Goal: Task Accomplishment & Management: Manage account settings

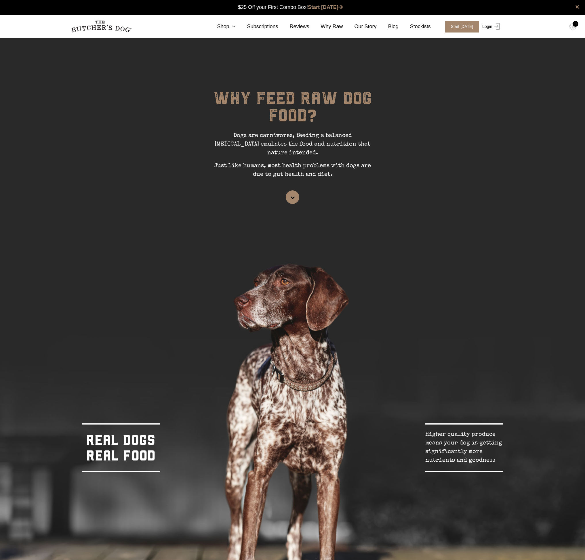
click at [491, 28] on link "Login" at bounding box center [490, 27] width 19 height 12
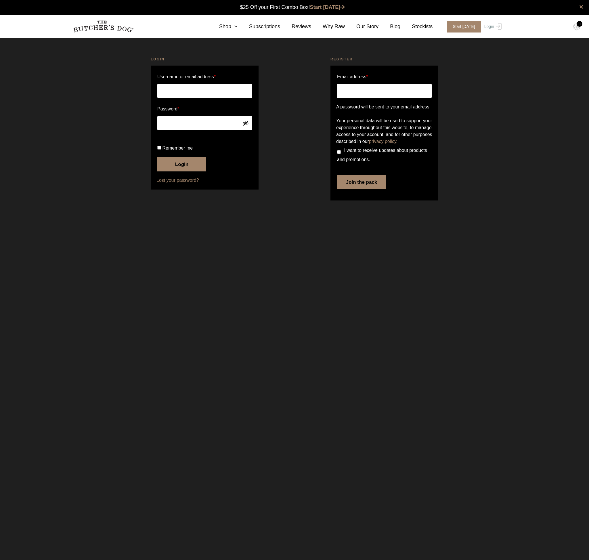
click at [231, 87] on input "Username or email address *" at bounding box center [204, 91] width 95 height 14
type input "lukedeady@hotmail.com"
click at [158, 150] on input "Remember me" at bounding box center [159, 148] width 4 height 4
checkbox input "true"
click at [182, 171] on button "Login" at bounding box center [181, 164] width 49 height 14
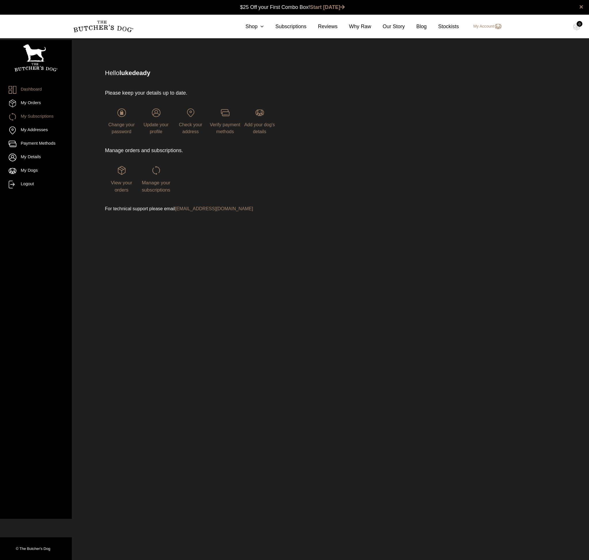
click at [31, 114] on link "My Subscriptions" at bounding box center [36, 117] width 55 height 8
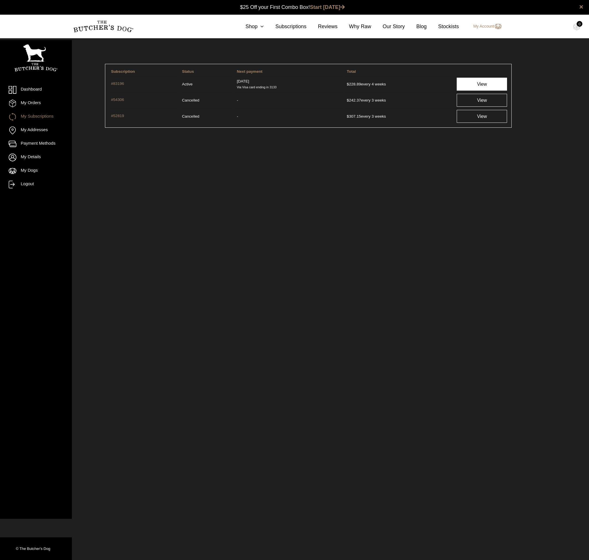
click at [493, 84] on link "View" at bounding box center [482, 84] width 50 height 13
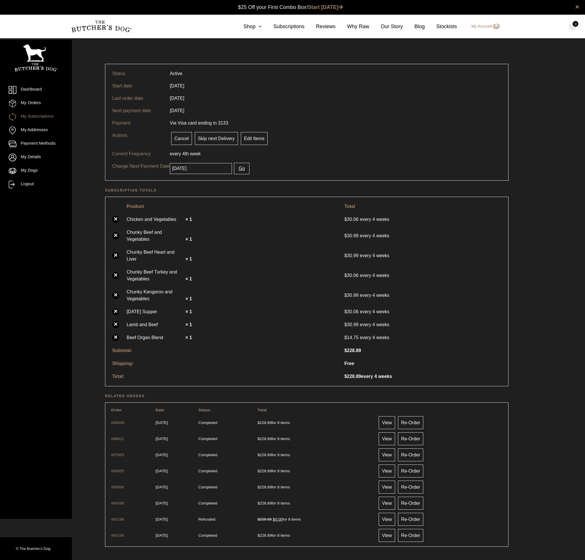
click at [237, 169] on button "Go" at bounding box center [241, 169] width 15 height 12
click at [25, 90] on link "Dashboard" at bounding box center [36, 90] width 55 height 8
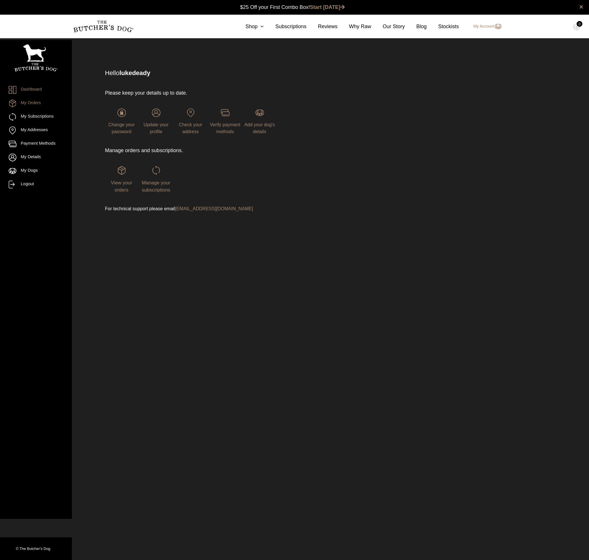
click at [28, 103] on link "My Orders" at bounding box center [36, 104] width 55 height 8
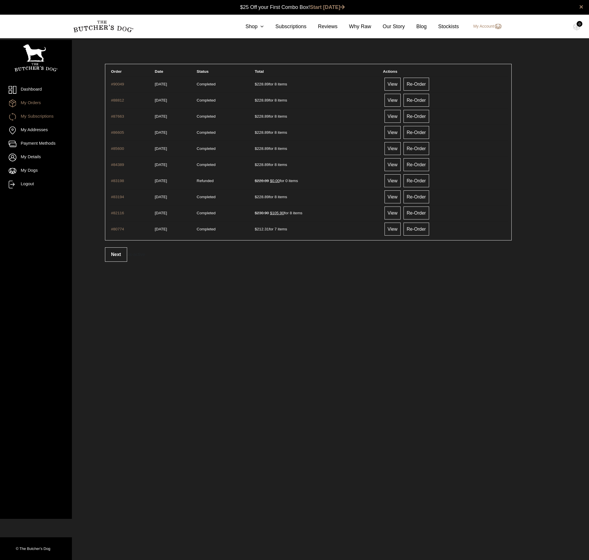
click at [32, 117] on link "My Subscriptions" at bounding box center [36, 117] width 55 height 8
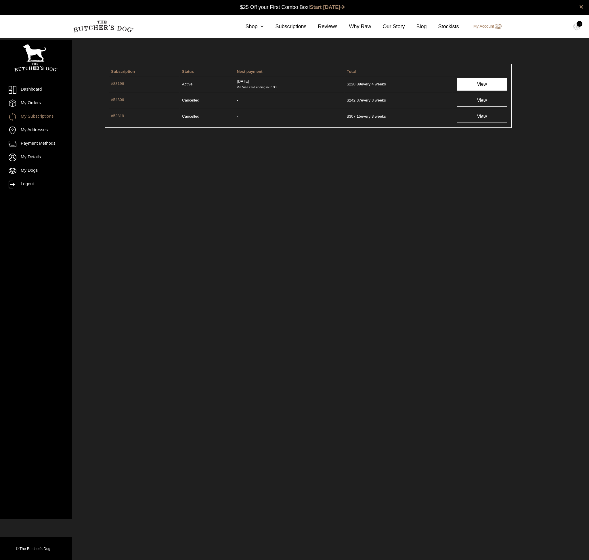
click at [479, 84] on link "View" at bounding box center [482, 84] width 50 height 13
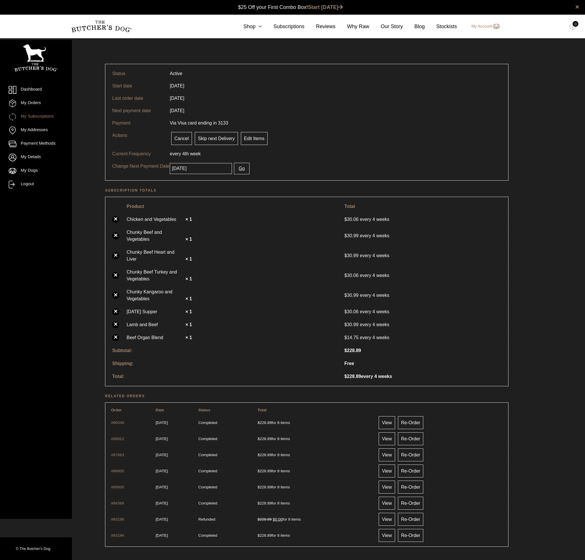
click at [201, 169] on input "[DATE]" at bounding box center [201, 168] width 62 height 11
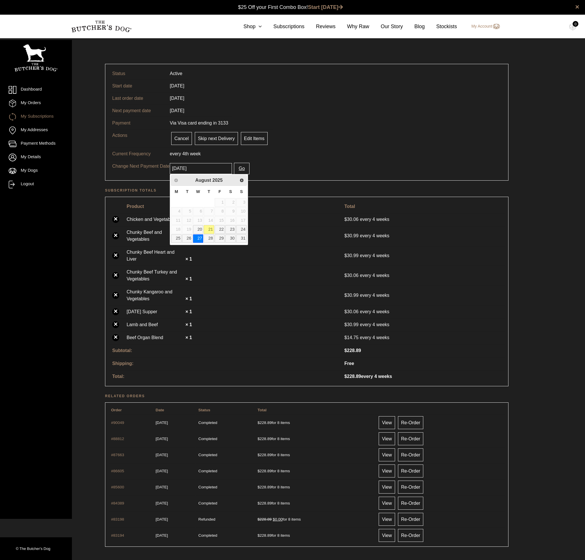
click at [210, 230] on link "21" at bounding box center [209, 229] width 10 height 8
type input "2025-08-21"
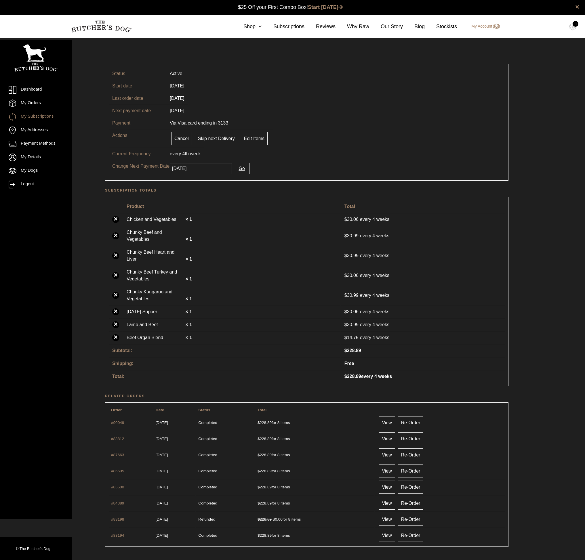
click at [235, 170] on button "Go" at bounding box center [241, 169] width 15 height 12
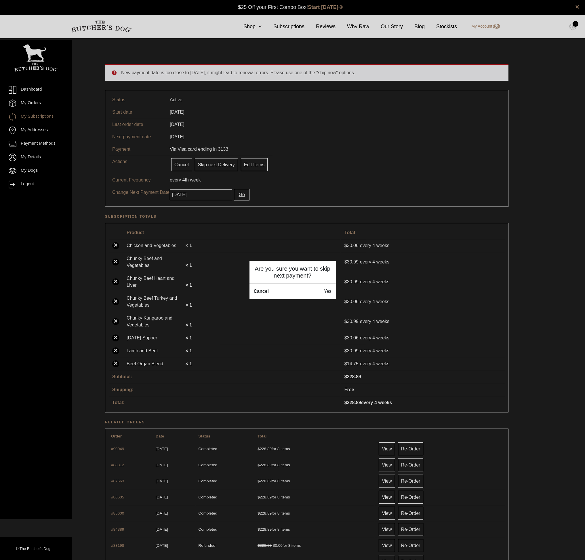
click at [258, 290] on button "Cancel" at bounding box center [261, 291] width 15 height 7
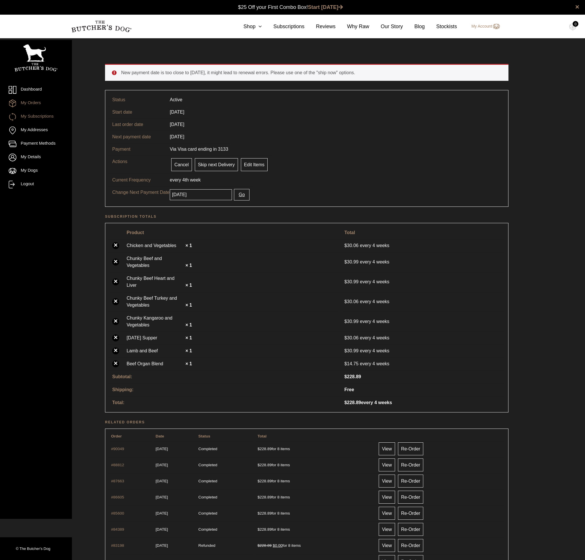
click at [31, 103] on link "My Orders" at bounding box center [36, 104] width 55 height 8
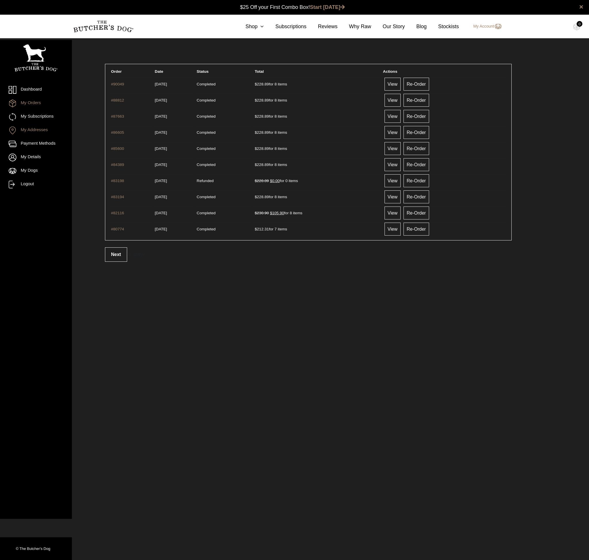
click at [35, 131] on link "My Addresses" at bounding box center [36, 131] width 55 height 8
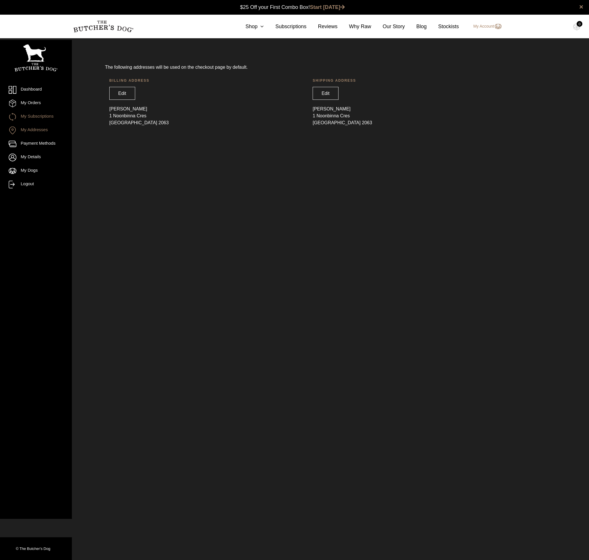
click at [35, 116] on link "My Subscriptions" at bounding box center [36, 117] width 55 height 8
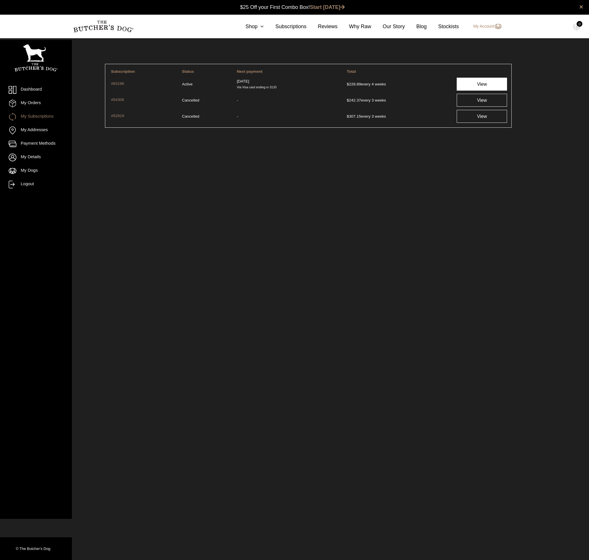
click at [465, 83] on link "View" at bounding box center [482, 84] width 50 height 13
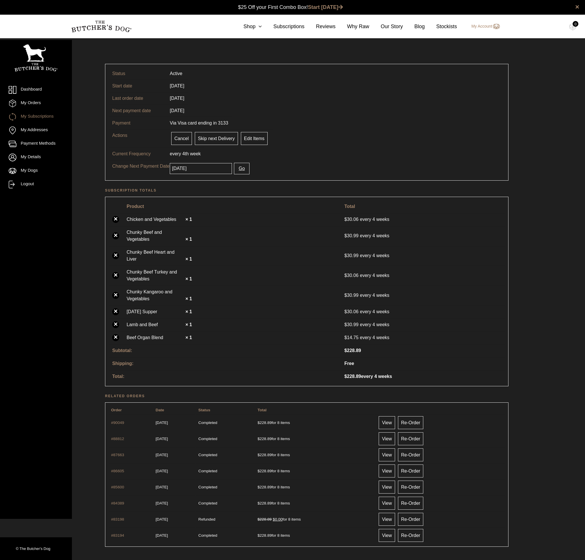
click at [216, 169] on input "[DATE]" at bounding box center [201, 168] width 62 height 11
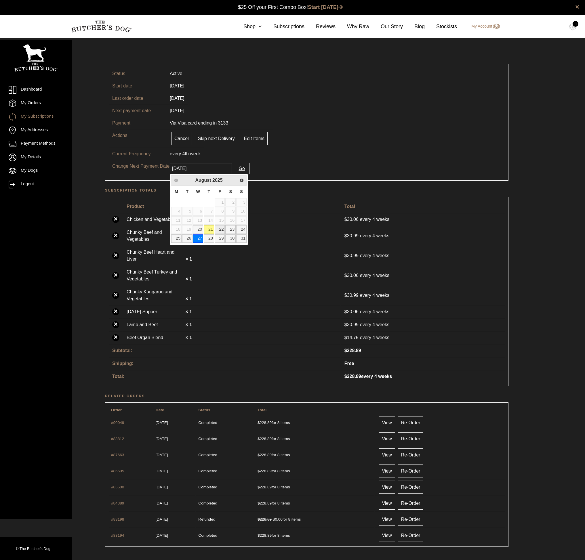
click at [219, 230] on link "22" at bounding box center [220, 229] width 10 height 8
type input "2025-08-22"
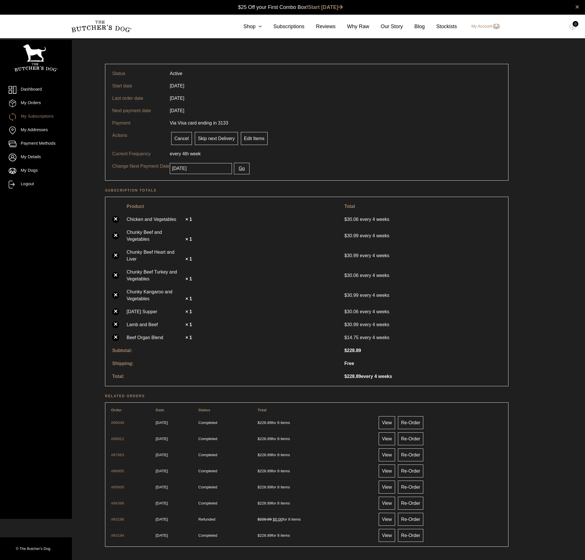
click at [235, 169] on button "Go" at bounding box center [241, 169] width 15 height 12
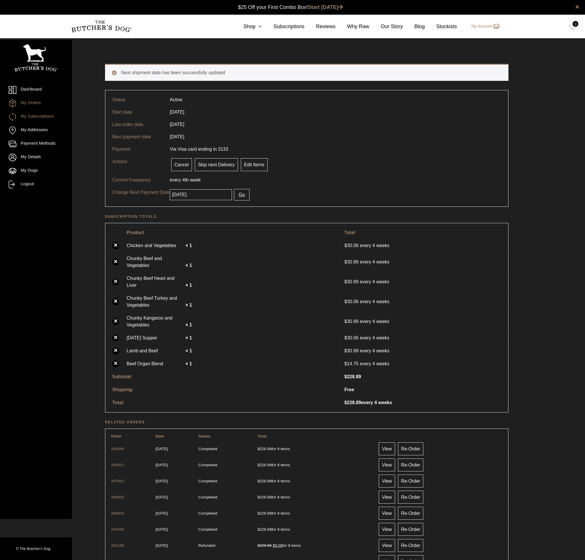
click at [30, 103] on link "My Orders" at bounding box center [36, 104] width 55 height 8
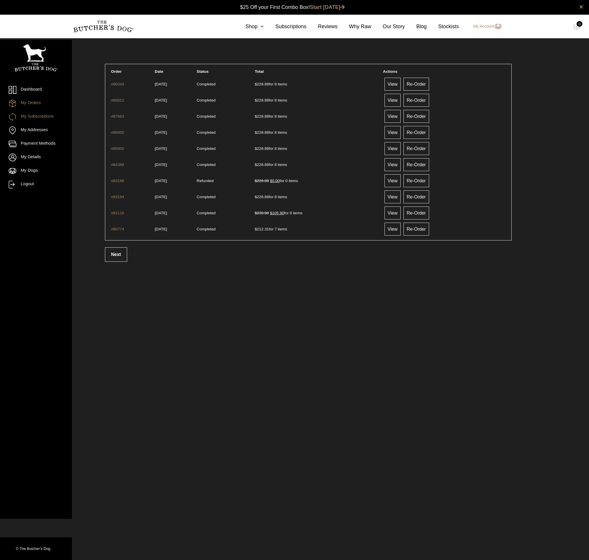
click at [32, 115] on link "My Subscriptions" at bounding box center [36, 117] width 55 height 8
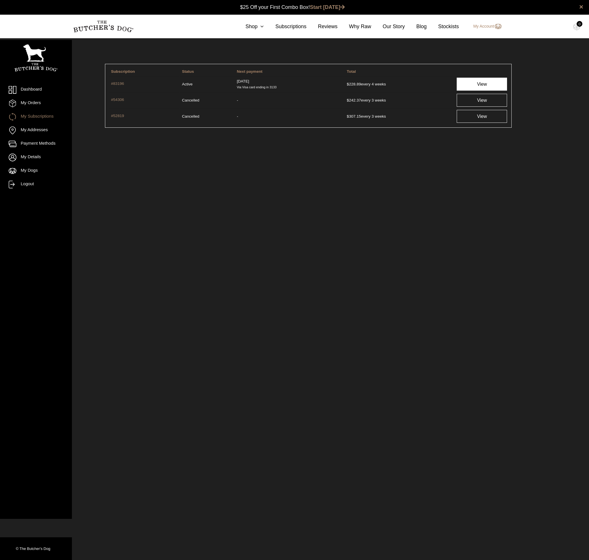
click at [462, 85] on link "View" at bounding box center [482, 84] width 50 height 13
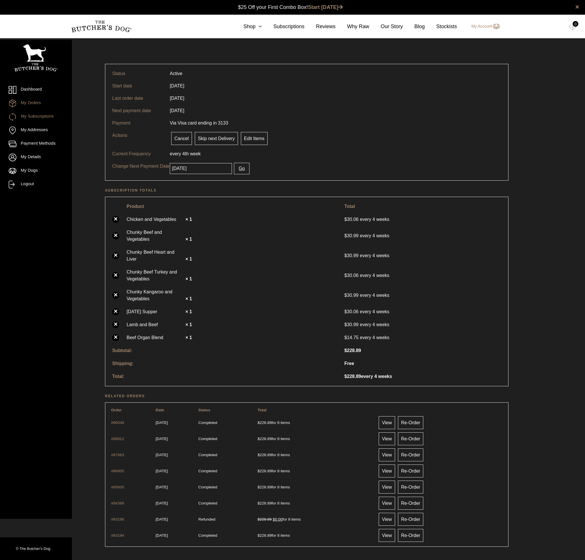
click at [36, 104] on link "My Orders" at bounding box center [36, 104] width 55 height 8
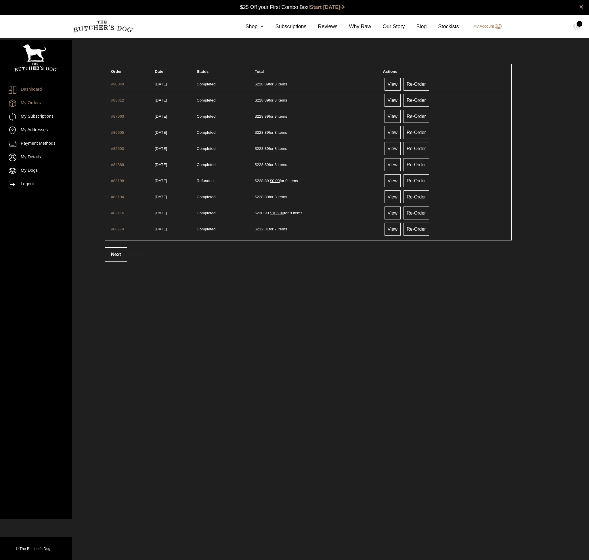
click at [32, 89] on link "Dashboard" at bounding box center [36, 90] width 55 height 8
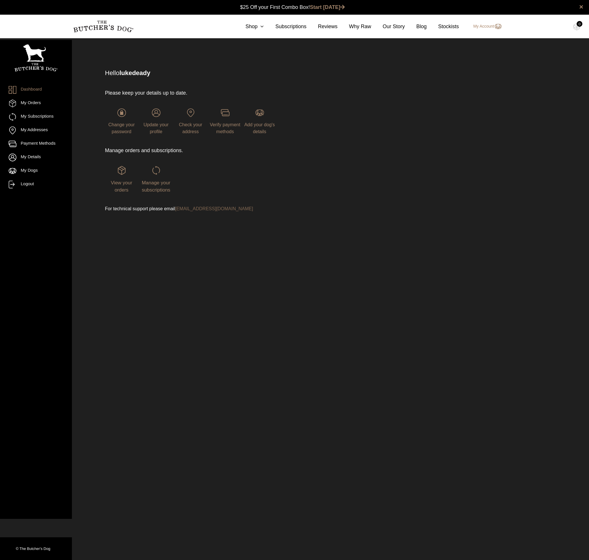
click at [204, 208] on link "[EMAIL_ADDRESS][DOMAIN_NAME]" at bounding box center [214, 208] width 78 height 5
